Goal: Transaction & Acquisition: Obtain resource

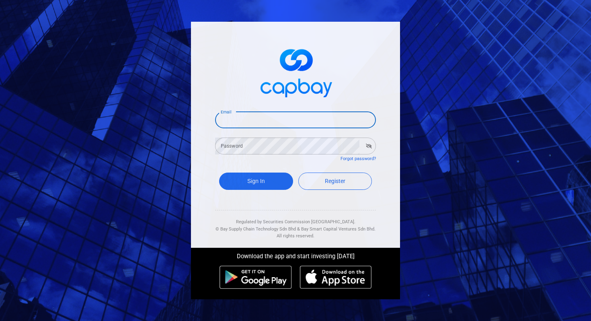
click at [259, 119] on input "Email" at bounding box center [295, 119] width 161 height 17
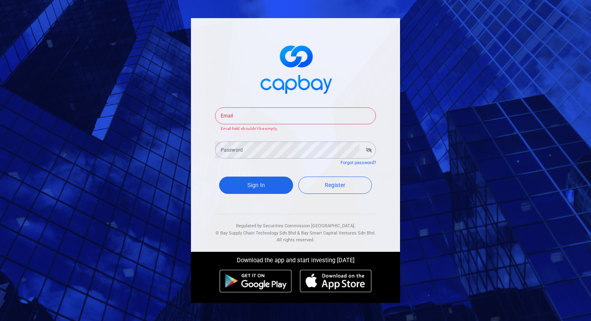
type input "[EMAIL_ADDRESS][DOMAIN_NAME]"
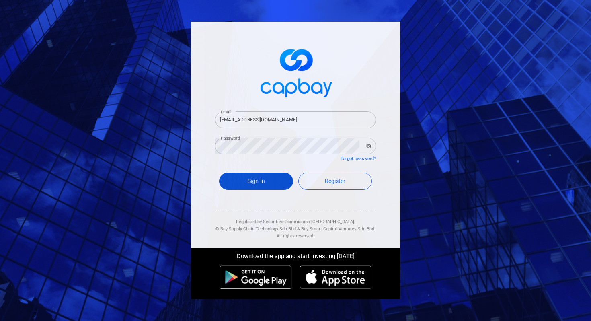
click at [259, 183] on button "Sign In" at bounding box center [256, 180] width 74 height 17
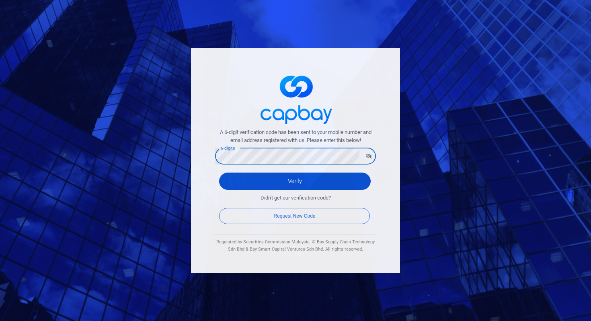
click at [234, 179] on button "Verify" at bounding box center [295, 180] width 152 height 17
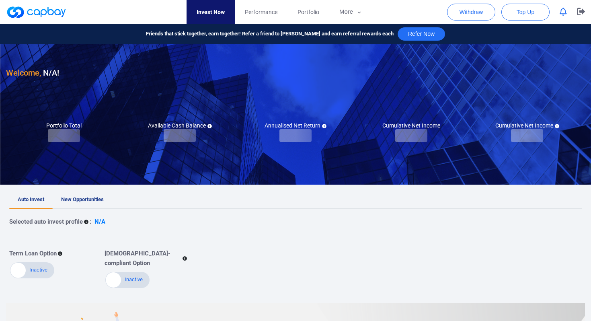
checkbox input "true"
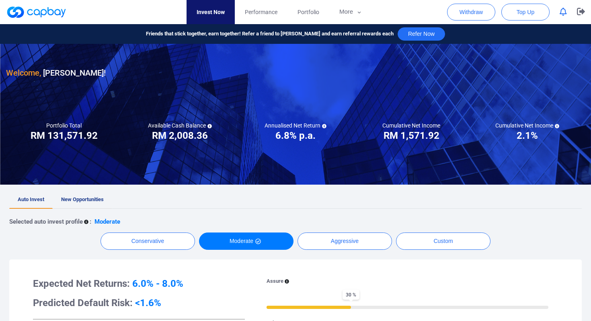
click at [82, 196] on span "New Opportunities" at bounding box center [82, 199] width 43 height 6
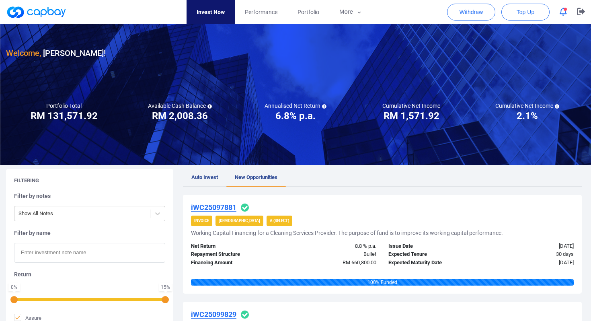
click at [205, 8] on link "Invest Now" at bounding box center [211, 12] width 48 height 24
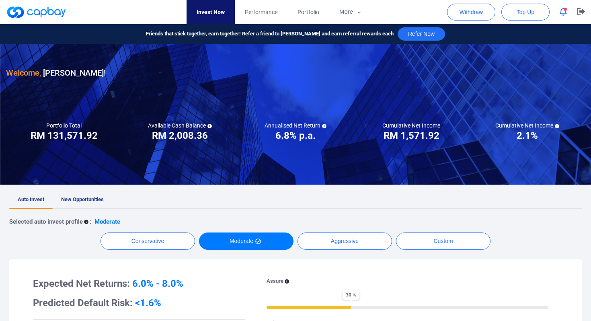
click at [206, 7] on link "Invest Now" at bounding box center [211, 12] width 48 height 24
click at [345, 9] on button "More" at bounding box center [350, 12] width 43 height 24
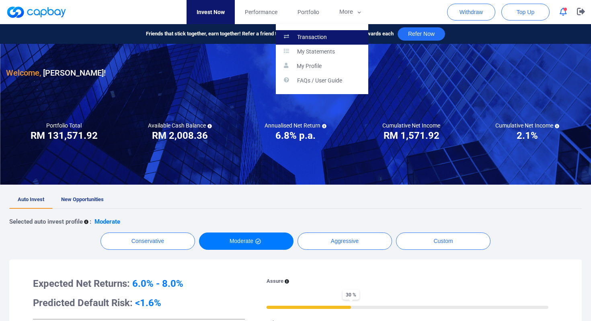
click at [336, 36] on link "Transaction" at bounding box center [322, 37] width 92 height 14
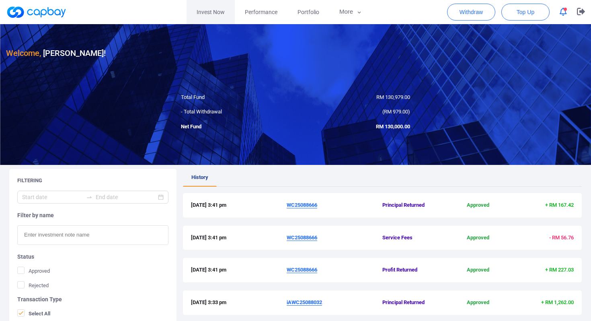
click at [207, 10] on link "Invest Now" at bounding box center [211, 12] width 48 height 24
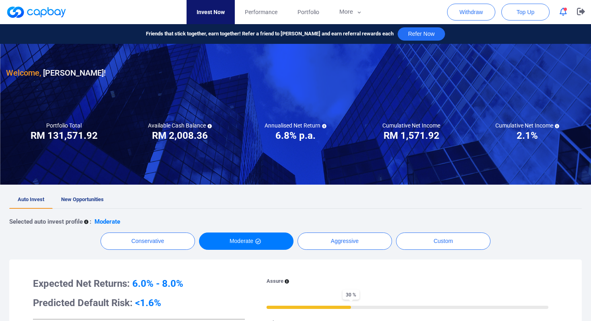
click at [207, 10] on link "Invest Now" at bounding box center [211, 12] width 48 height 24
click at [29, 194] on link "Auto Invest" at bounding box center [30, 200] width 43 height 18
click at [208, 12] on link "Invest Now" at bounding box center [211, 12] width 48 height 24
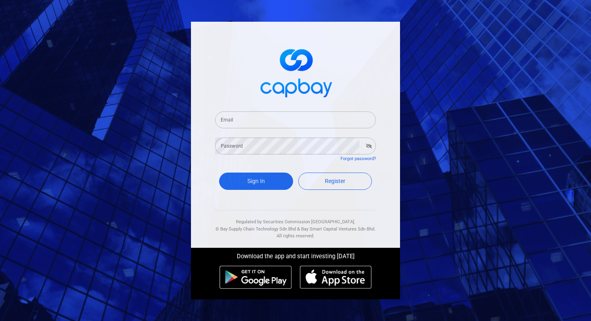
click at [248, 121] on input "Email" at bounding box center [295, 119] width 161 height 17
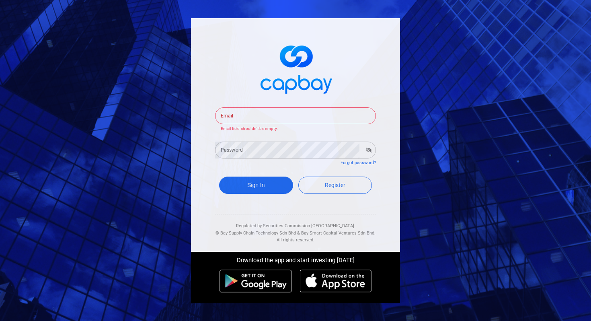
type input "[EMAIL_ADDRESS][DOMAIN_NAME]"
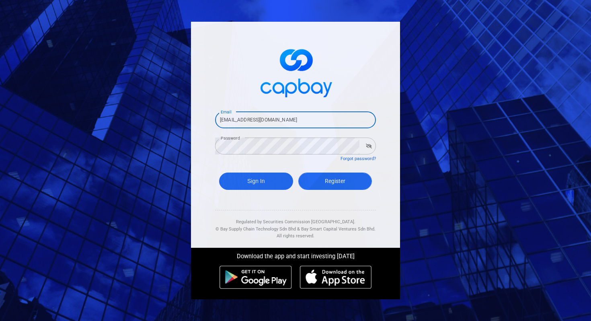
click at [330, 186] on link "Register" at bounding box center [335, 180] width 74 height 17
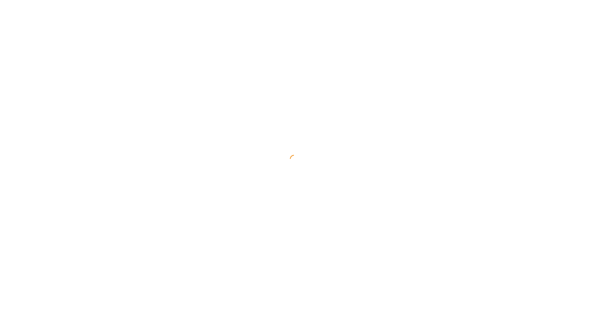
select select "MY"
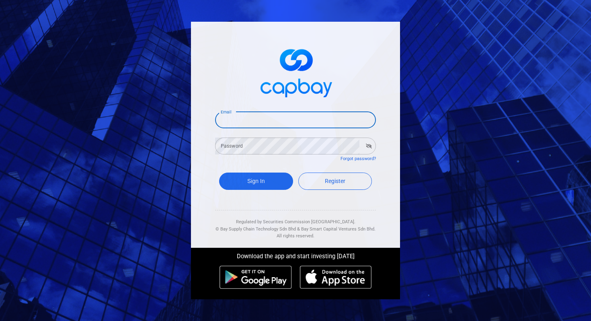
click at [246, 118] on input "Email" at bounding box center [295, 119] width 161 height 17
type input "[EMAIL_ADDRESS][DOMAIN_NAME]"
click at [252, 185] on button "Sign In" at bounding box center [256, 180] width 74 height 17
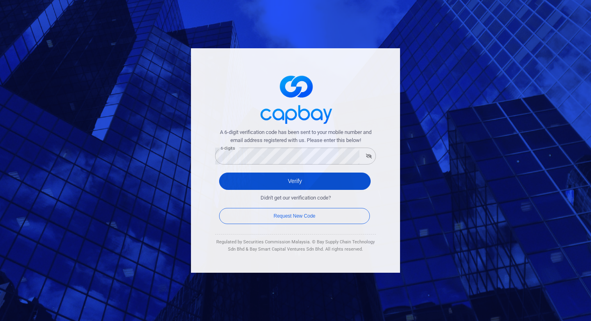
click at [356, 178] on button "Verify" at bounding box center [295, 180] width 152 height 17
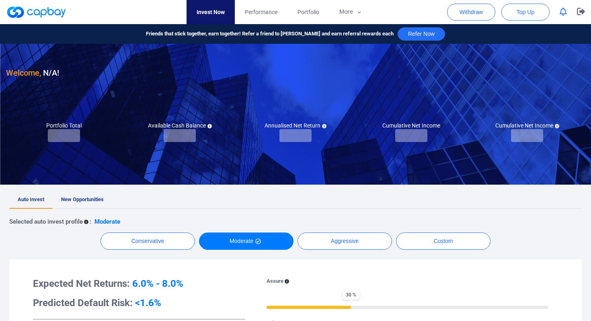
checkbox input "true"
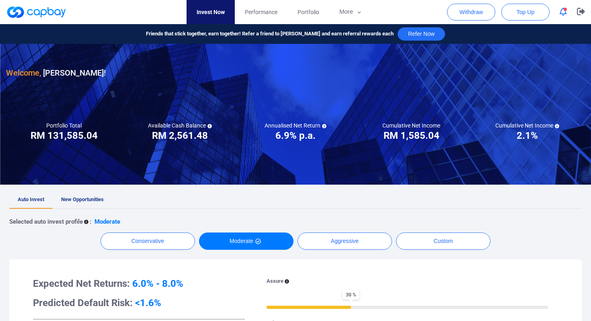
click at [84, 197] on span "New Opportunities" at bounding box center [82, 199] width 43 height 6
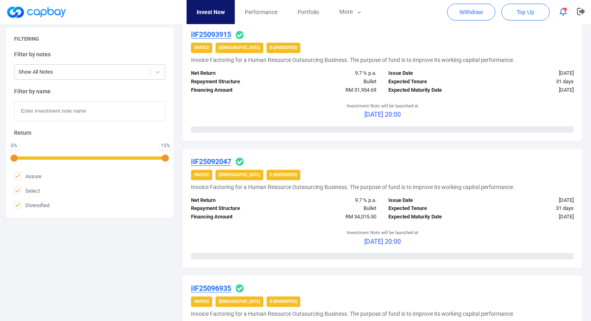
scroll to position [429, 0]
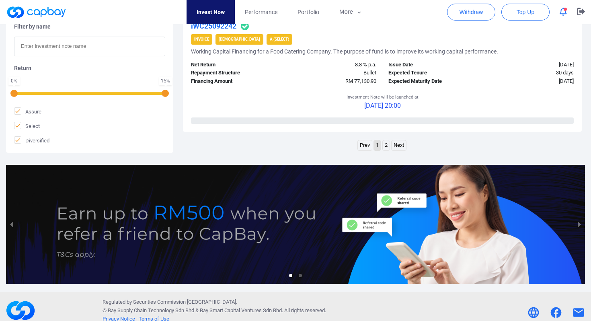
click at [387, 145] on link "2" at bounding box center [386, 145] width 7 height 10
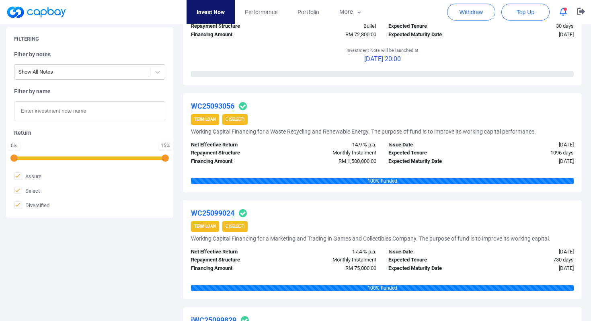
scroll to position [1144, 0]
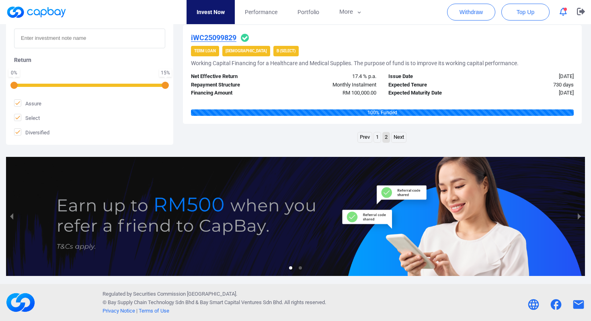
click at [374, 135] on link "1" at bounding box center [377, 137] width 7 height 10
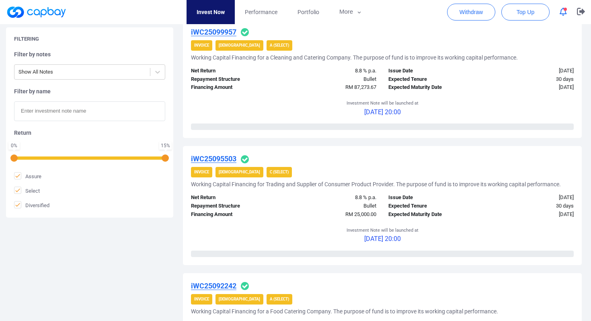
scroll to position [1173, 0]
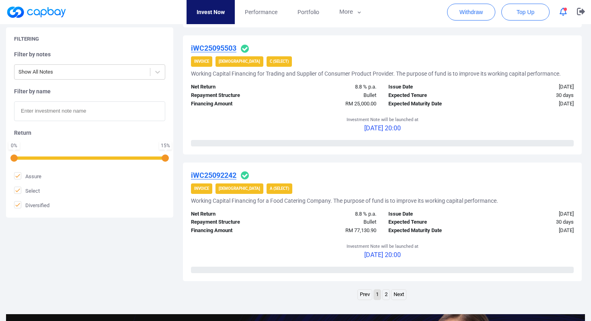
click at [208, 173] on u "iWC25092242" at bounding box center [213, 175] width 45 height 8
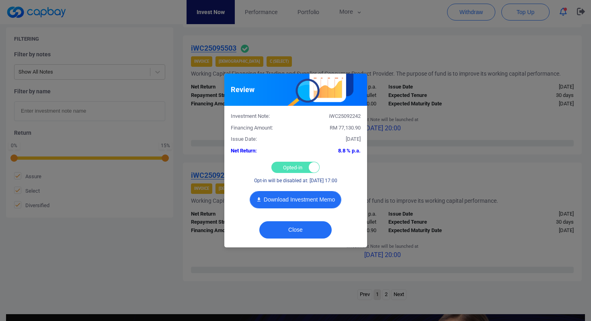
click at [289, 199] on button "Download Investment Memo" at bounding box center [296, 199] width 92 height 17
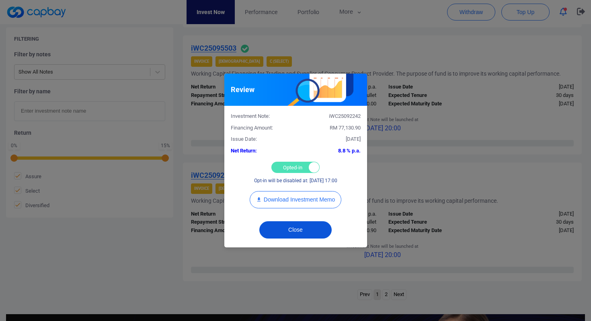
click at [291, 233] on button "Close" at bounding box center [295, 229] width 72 height 17
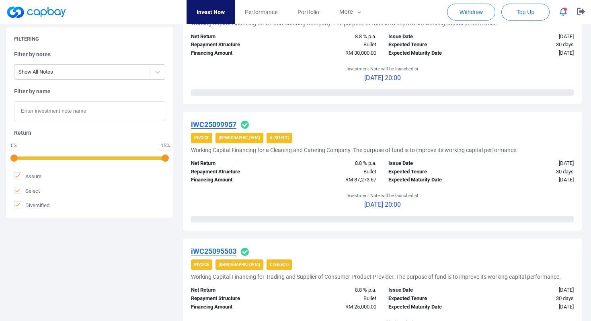
scroll to position [967, 0]
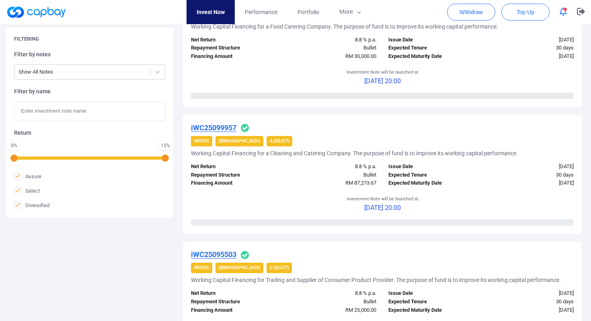
click at [217, 127] on u "iWC25099957" at bounding box center [213, 127] width 45 height 8
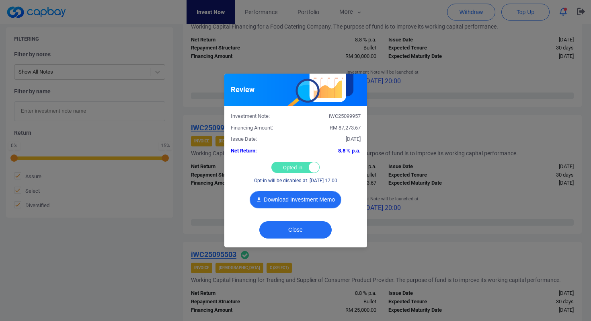
click at [290, 195] on button "Download Investment Memo" at bounding box center [296, 199] width 92 height 17
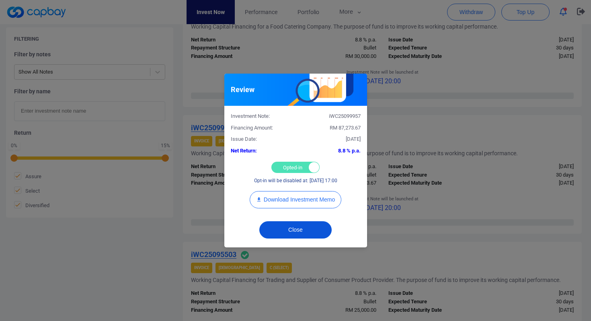
click at [295, 229] on button "Close" at bounding box center [295, 229] width 72 height 17
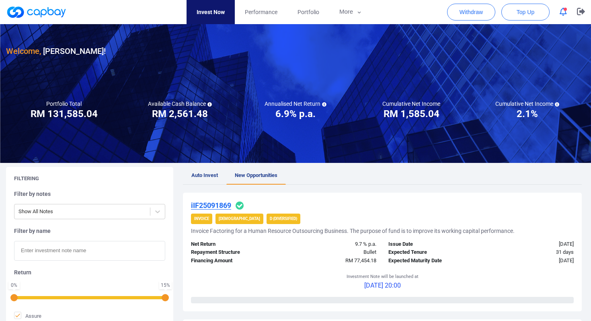
scroll to position [0, 0]
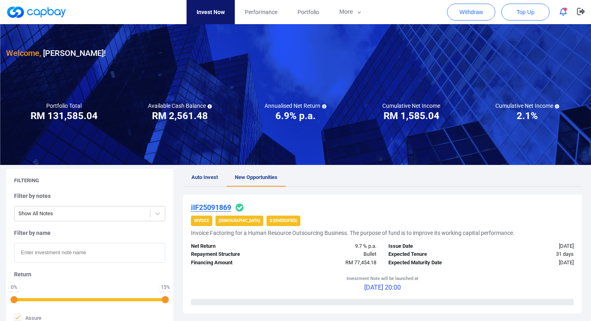
click at [203, 175] on span "Auto Invest" at bounding box center [204, 177] width 27 height 6
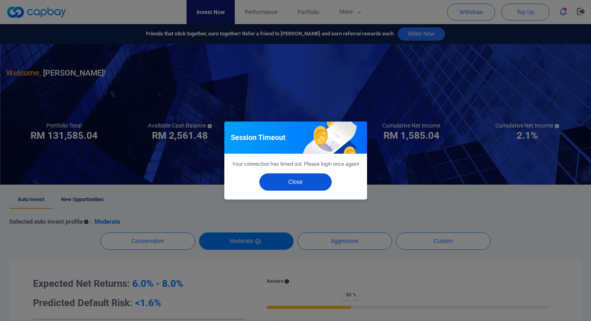
click at [298, 183] on button "Close" at bounding box center [295, 181] width 72 height 17
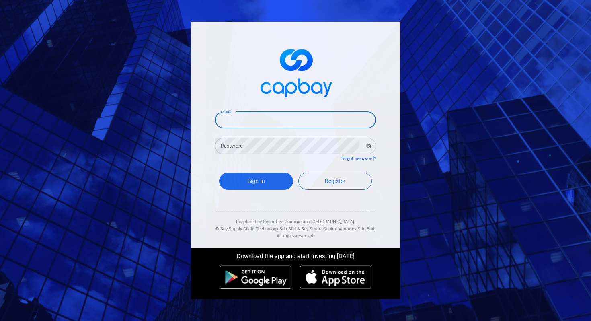
click at [263, 116] on input "Email" at bounding box center [295, 119] width 161 height 17
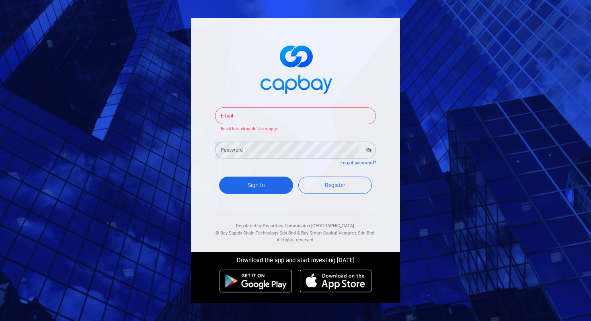
type input "ms.amandachin@gmail.com"
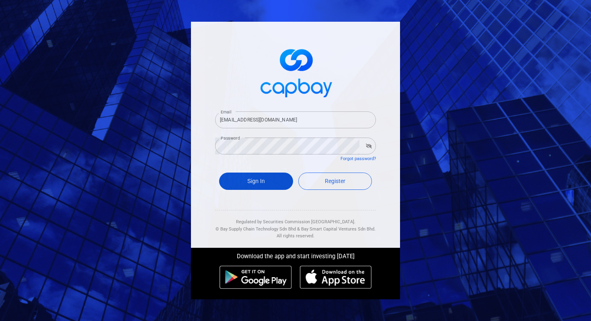
click at [257, 187] on button "Sign In" at bounding box center [256, 180] width 74 height 17
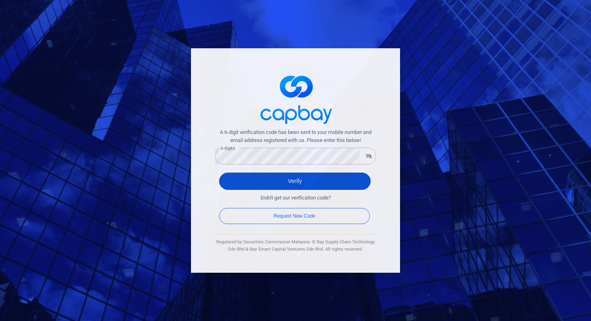
click at [355, 185] on button "Verify" at bounding box center [295, 180] width 152 height 17
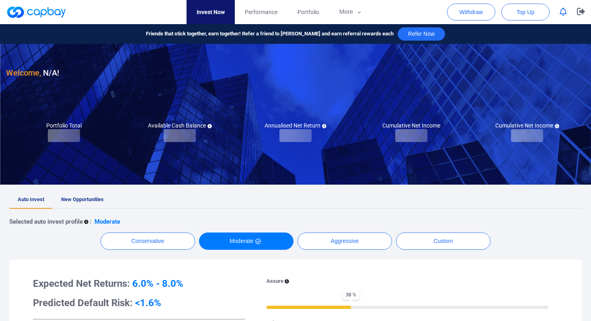
checkbox input "true"
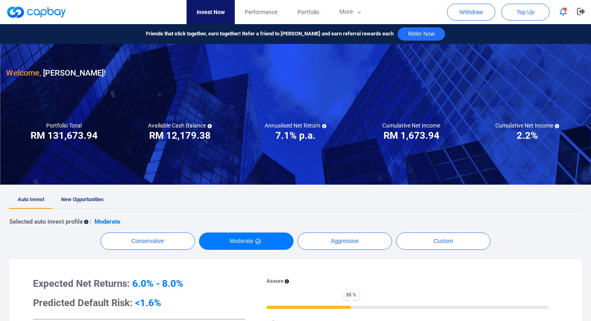
click at [80, 201] on span "New Opportunities" at bounding box center [82, 199] width 43 height 6
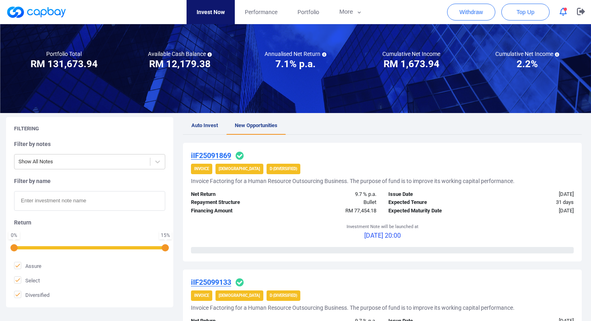
scroll to position [62, 0]
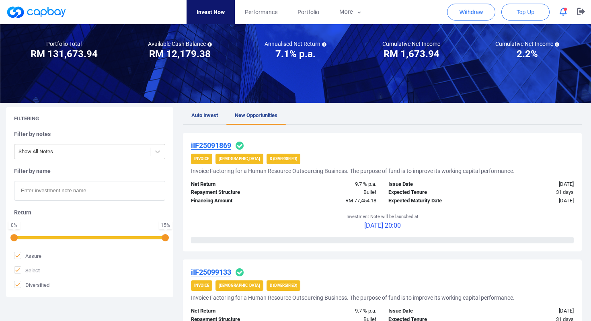
click at [211, 7] on link "Invest Now" at bounding box center [211, 12] width 48 height 24
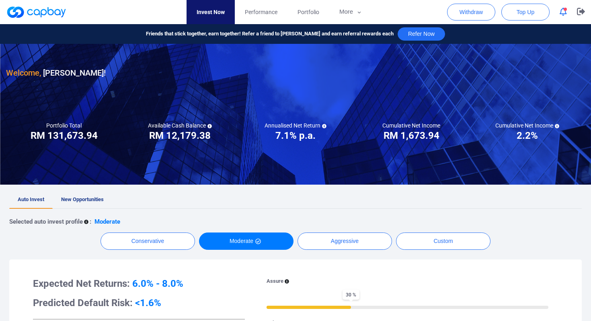
click at [211, 7] on link "Invest Now" at bounding box center [211, 12] width 48 height 24
click at [261, 5] on link "Performance" at bounding box center [261, 12] width 53 height 24
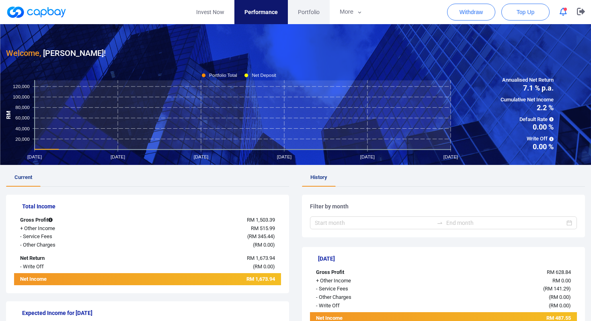
click at [310, 10] on span "Portfolio" at bounding box center [309, 12] width 22 height 9
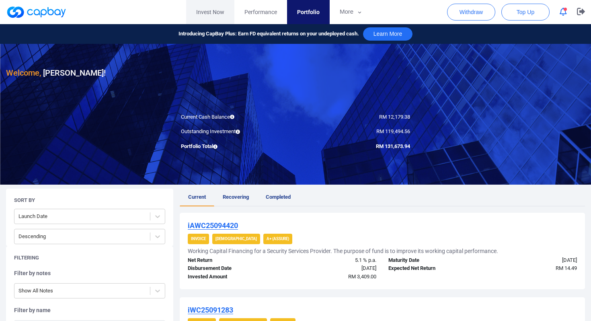
click at [215, 10] on link "Invest Now" at bounding box center [210, 12] width 48 height 24
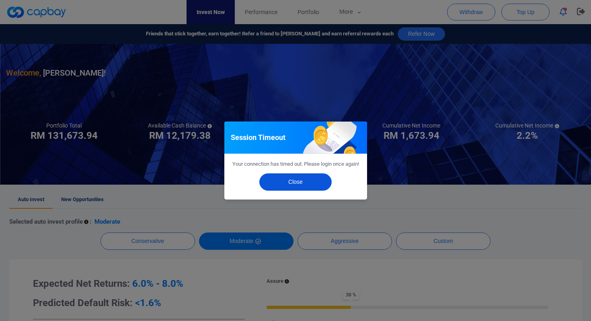
click at [299, 189] on button "Close" at bounding box center [295, 181] width 72 height 17
